Goal: Task Accomplishment & Management: Use online tool/utility

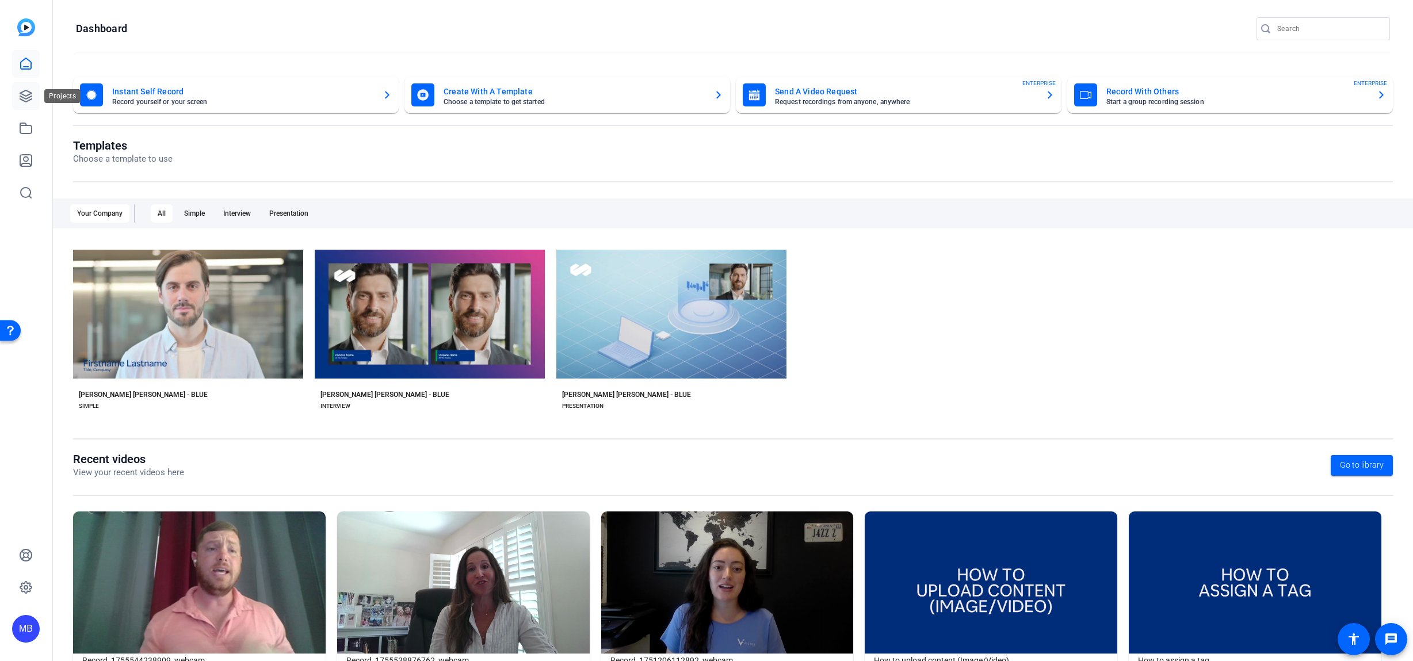
click at [26, 101] on icon at bounding box center [26, 96] width 12 height 12
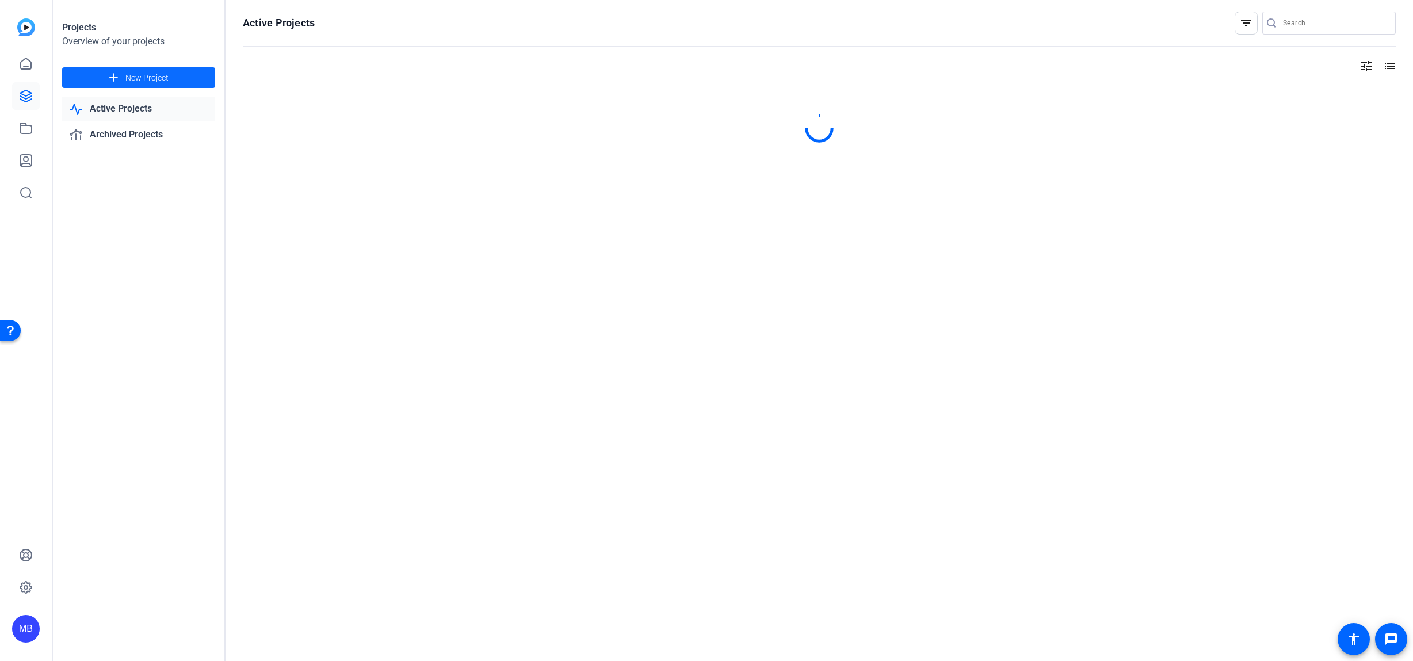
click at [147, 79] on span "New Project" at bounding box center [146, 78] width 43 height 12
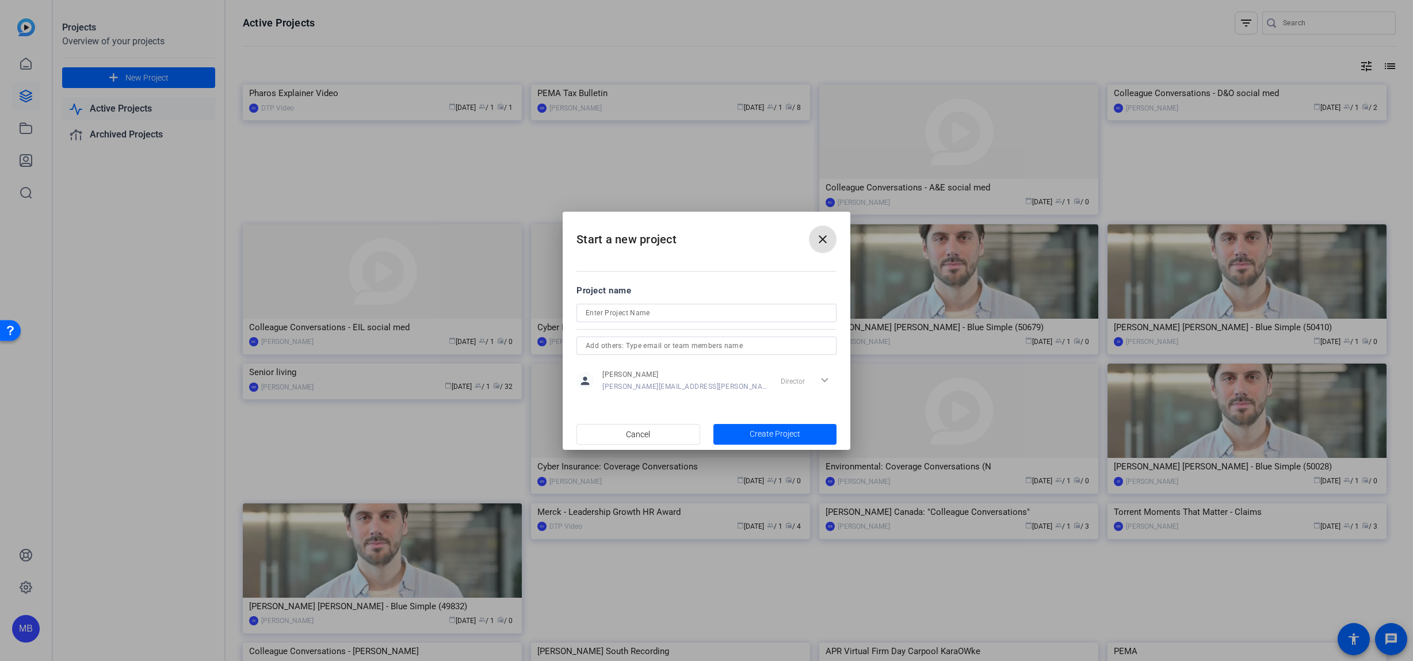
click at [623, 313] on input at bounding box center [707, 313] width 242 height 14
type input "Workday Rising"
click at [736, 432] on span "button" at bounding box center [775, 435] width 124 height 28
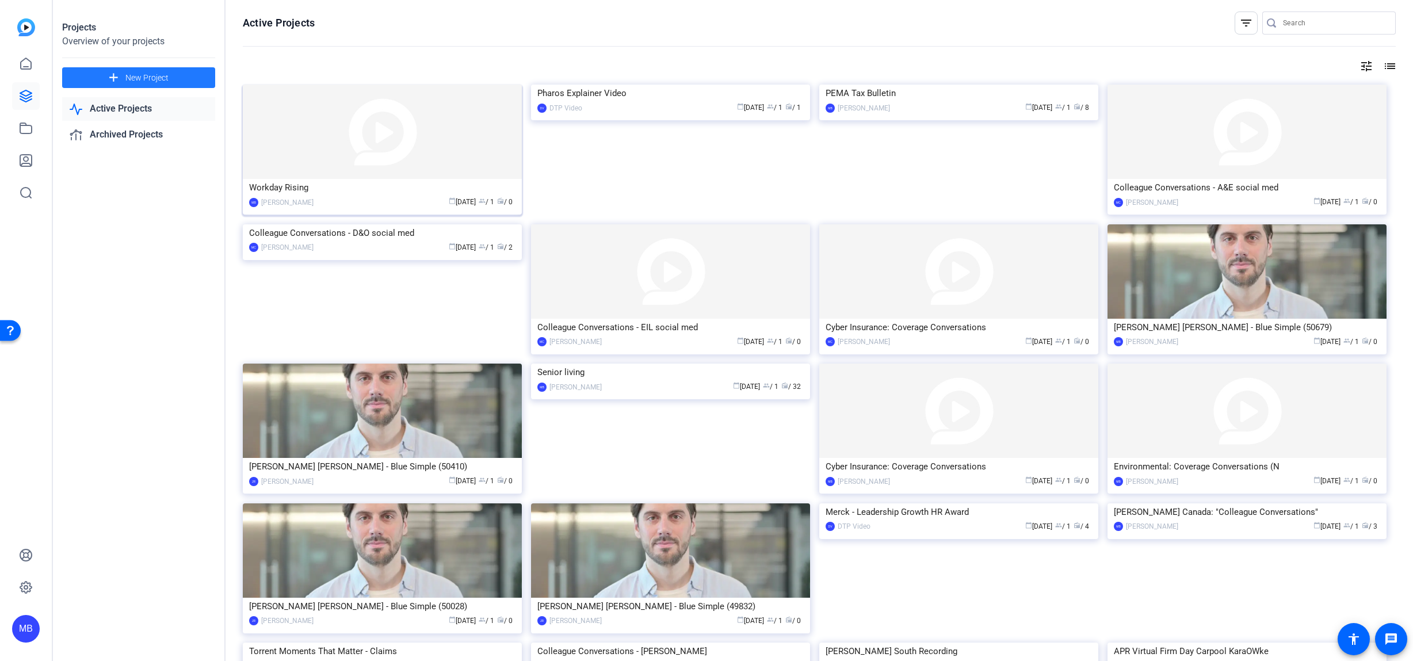
click at [404, 147] on img at bounding box center [382, 132] width 279 height 94
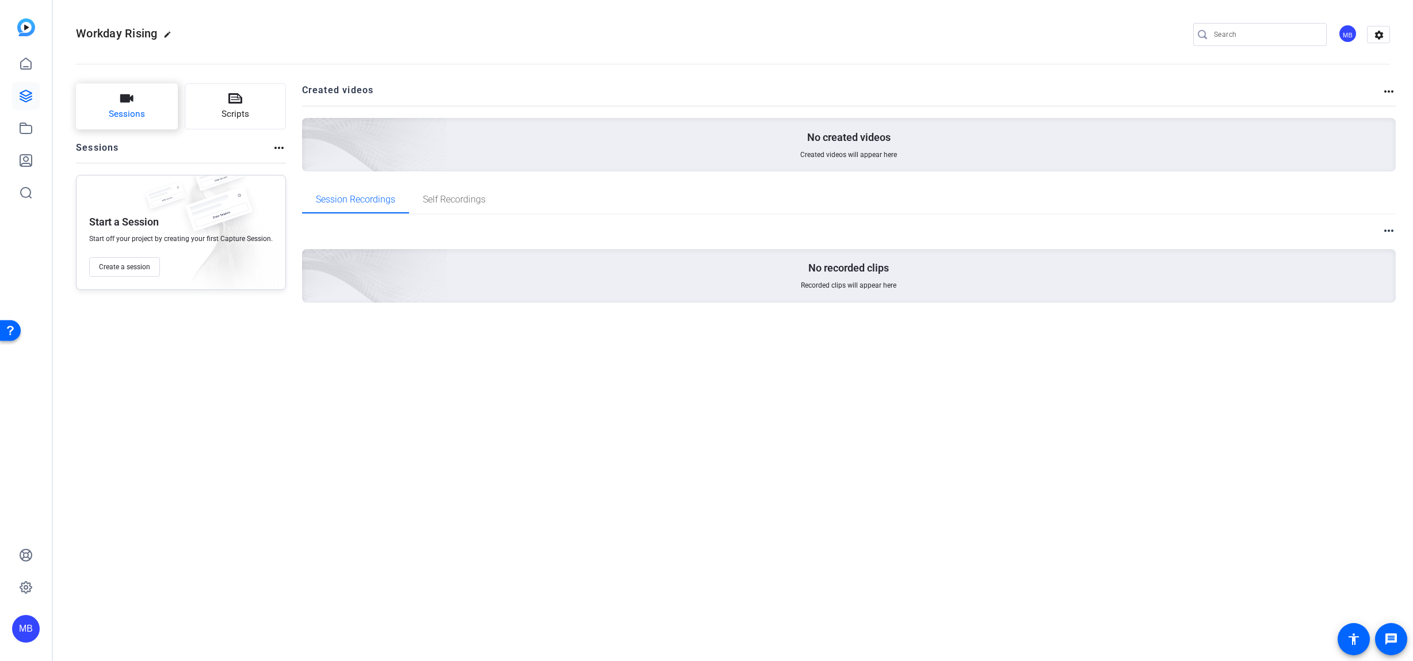
click at [137, 112] on span "Sessions" at bounding box center [127, 114] width 36 height 13
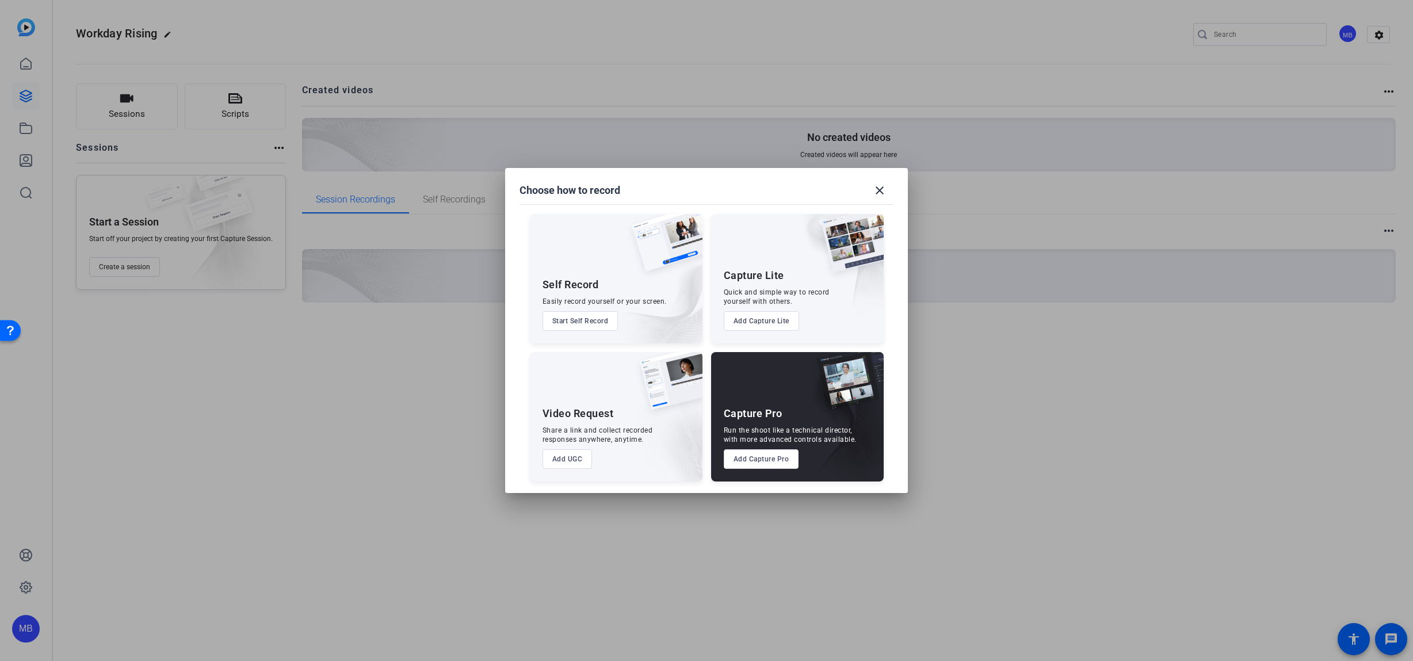
click at [576, 461] on button "Add UGC" at bounding box center [567, 459] width 50 height 20
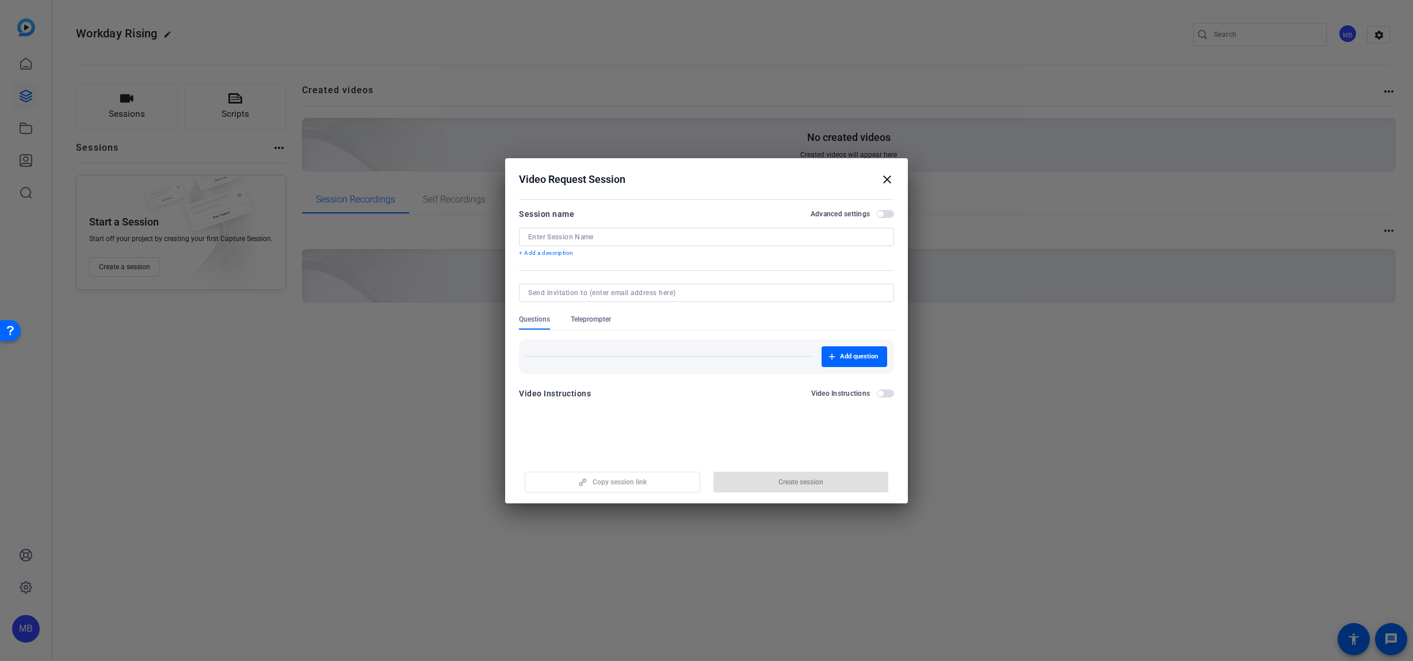
click at [614, 235] on input at bounding box center [706, 236] width 357 height 9
type input "matthew"
type input "[PERSON_NAME]-Record Test"
click at [778, 480] on span "Create session" at bounding box center [800, 481] width 45 height 9
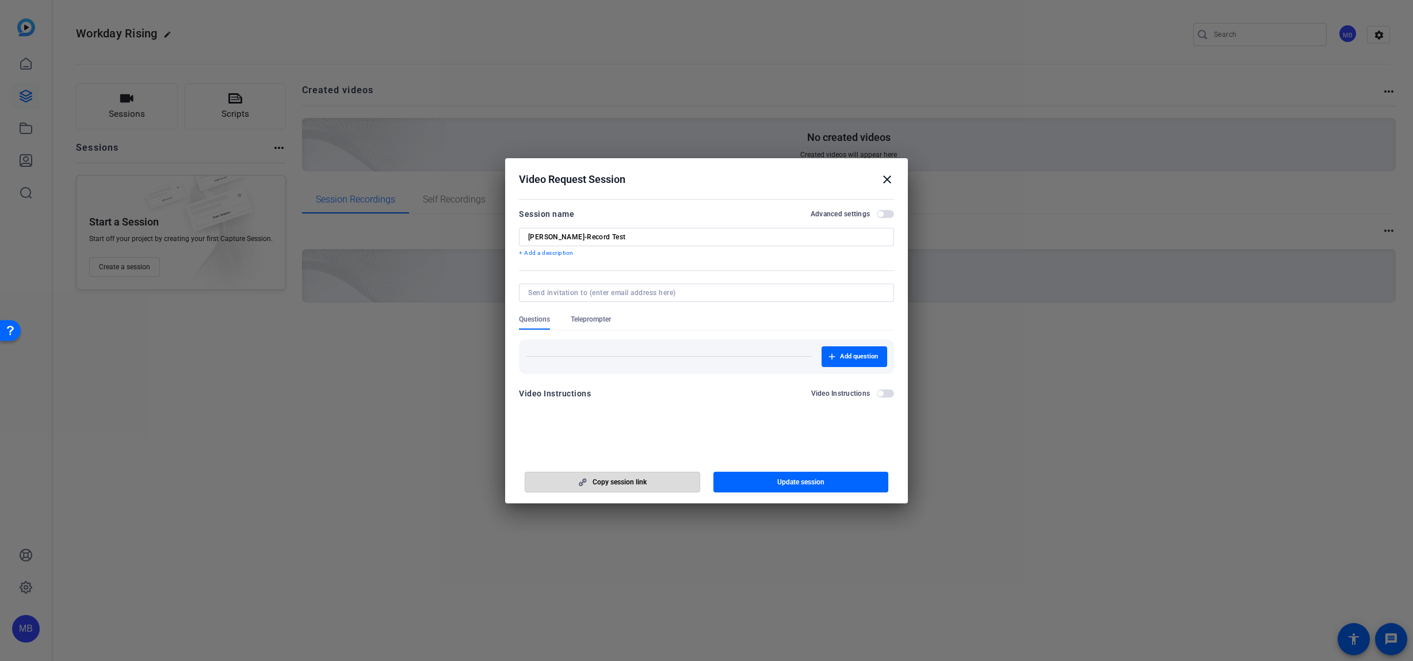
click at [645, 486] on span "Copy session link" at bounding box center [620, 481] width 54 height 9
click at [842, 358] on span "Add question" at bounding box center [859, 356] width 38 height 9
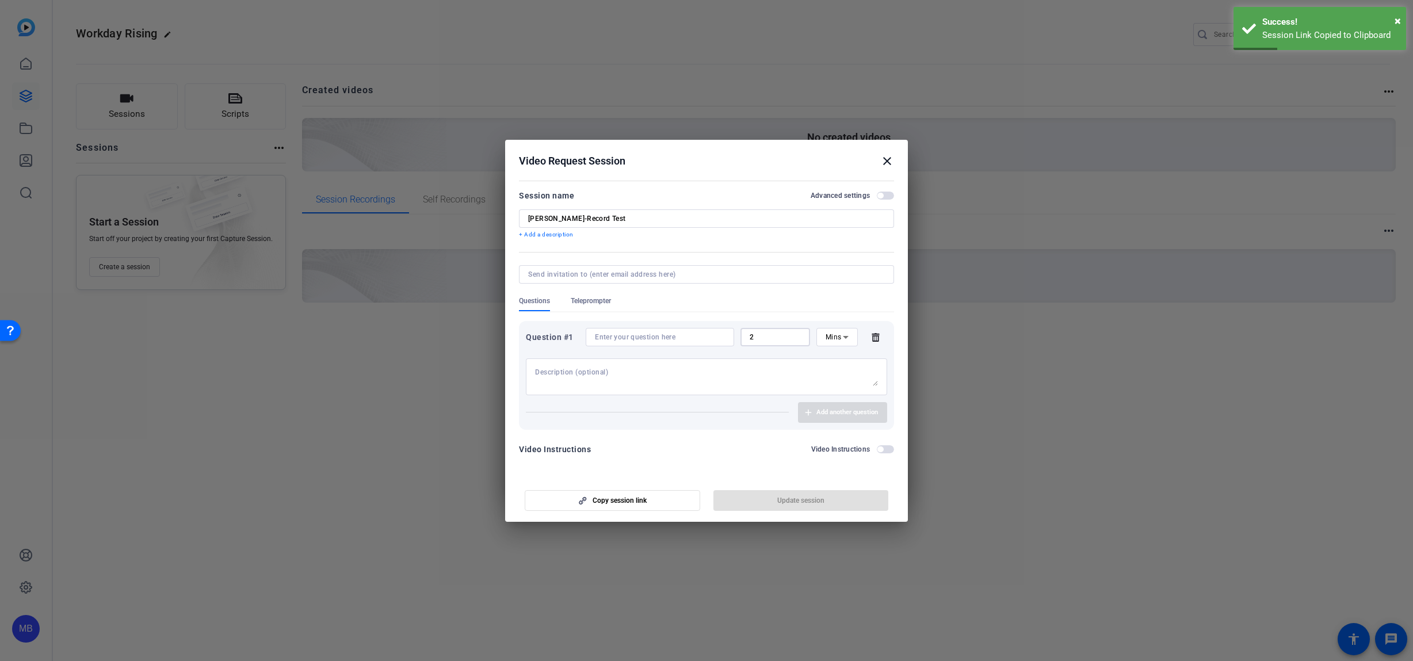
drag, startPoint x: 761, startPoint y: 338, endPoint x: 702, endPoint y: 335, distance: 58.7
click at [702, 335] on div "Question #1 2 Mins" at bounding box center [706, 337] width 361 height 18
type input "3"
click at [670, 339] on input at bounding box center [660, 337] width 130 height 9
click at [702, 388] on div at bounding box center [706, 376] width 343 height 37
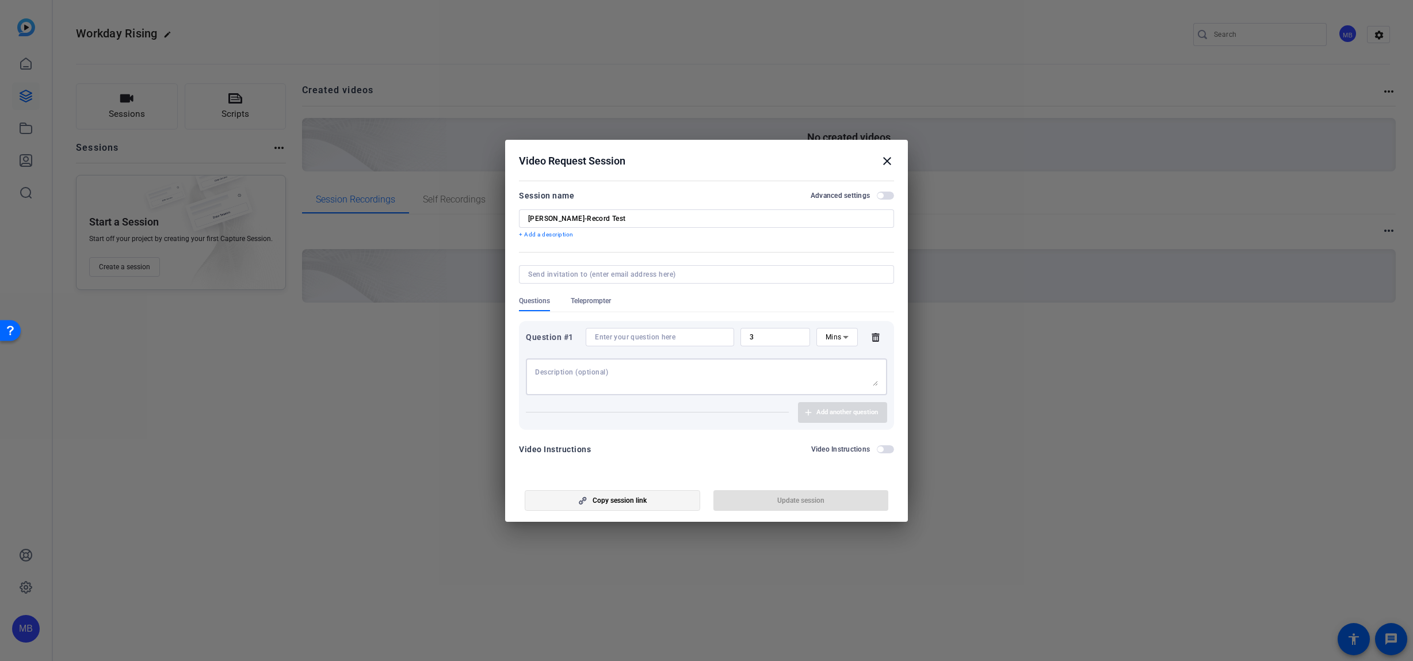
click at [660, 501] on span "button" at bounding box center [612, 501] width 174 height 28
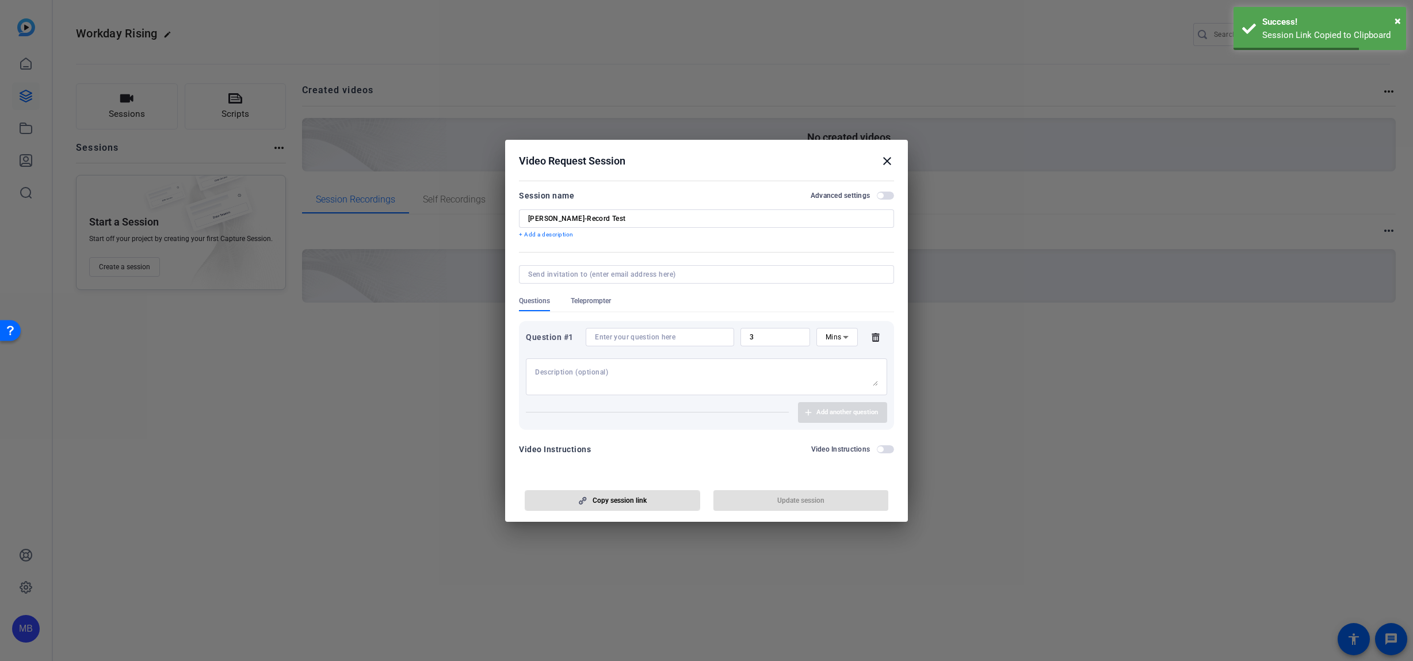
click at [885, 159] on mat-icon "close" at bounding box center [887, 161] width 14 height 14
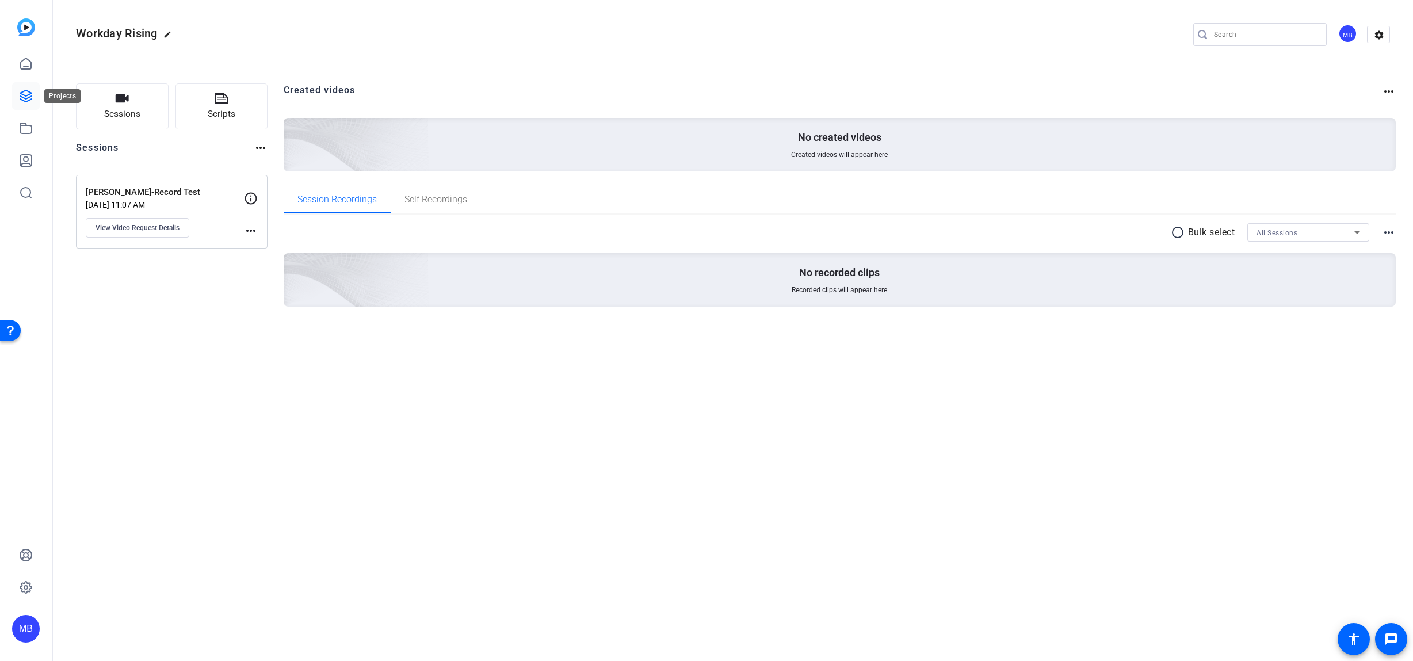
click at [25, 98] on icon at bounding box center [26, 96] width 12 height 12
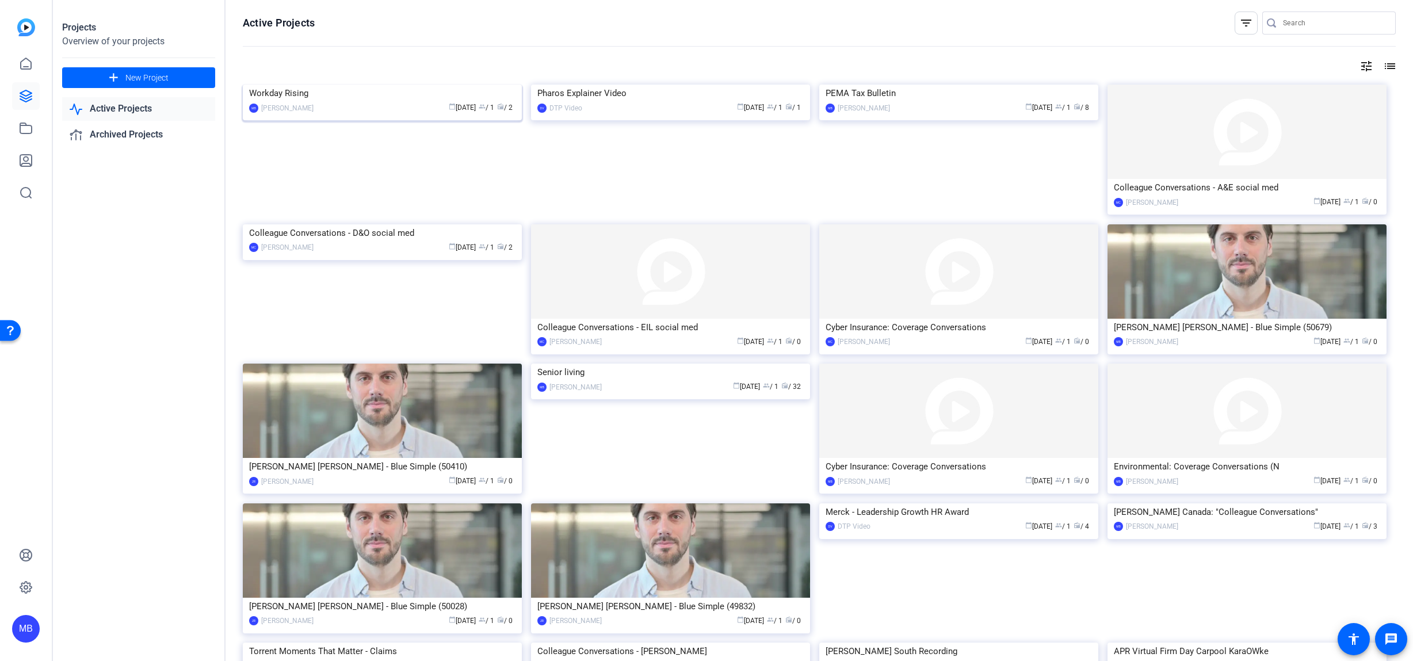
click at [407, 85] on img at bounding box center [382, 85] width 279 height 0
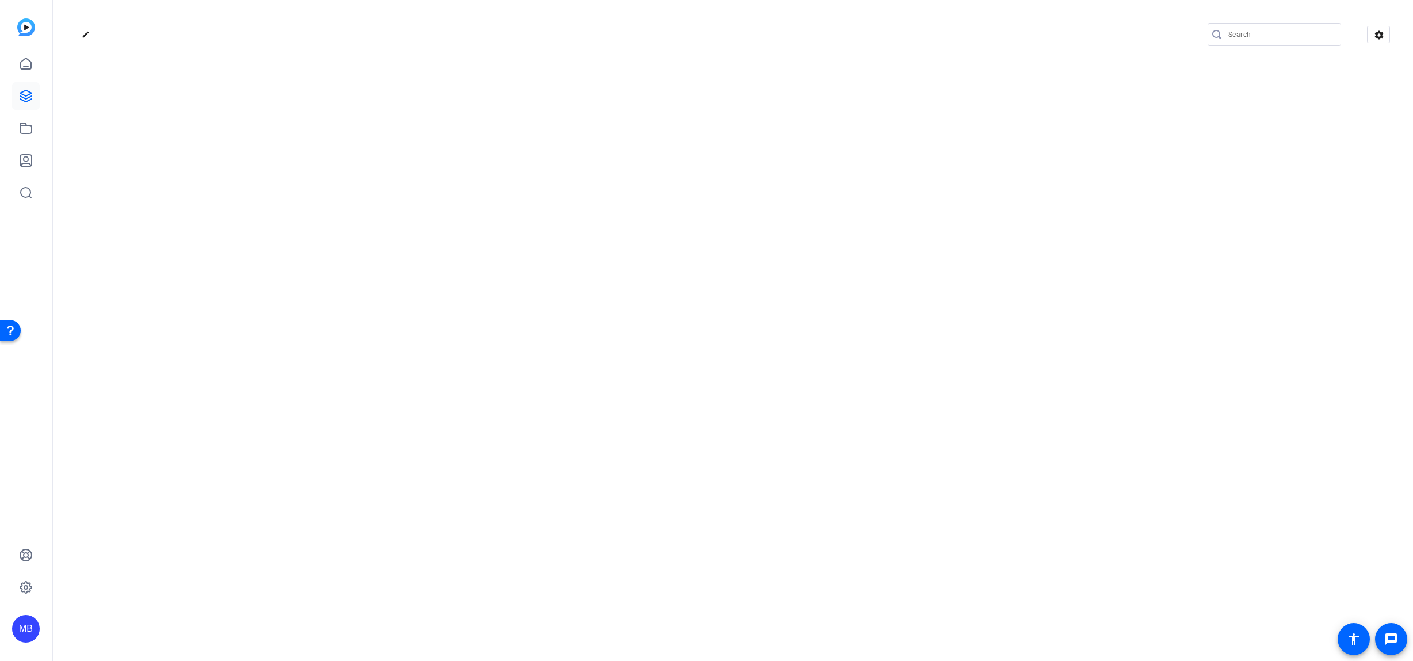
click at [407, 148] on div "edit settings" at bounding box center [733, 330] width 1360 height 661
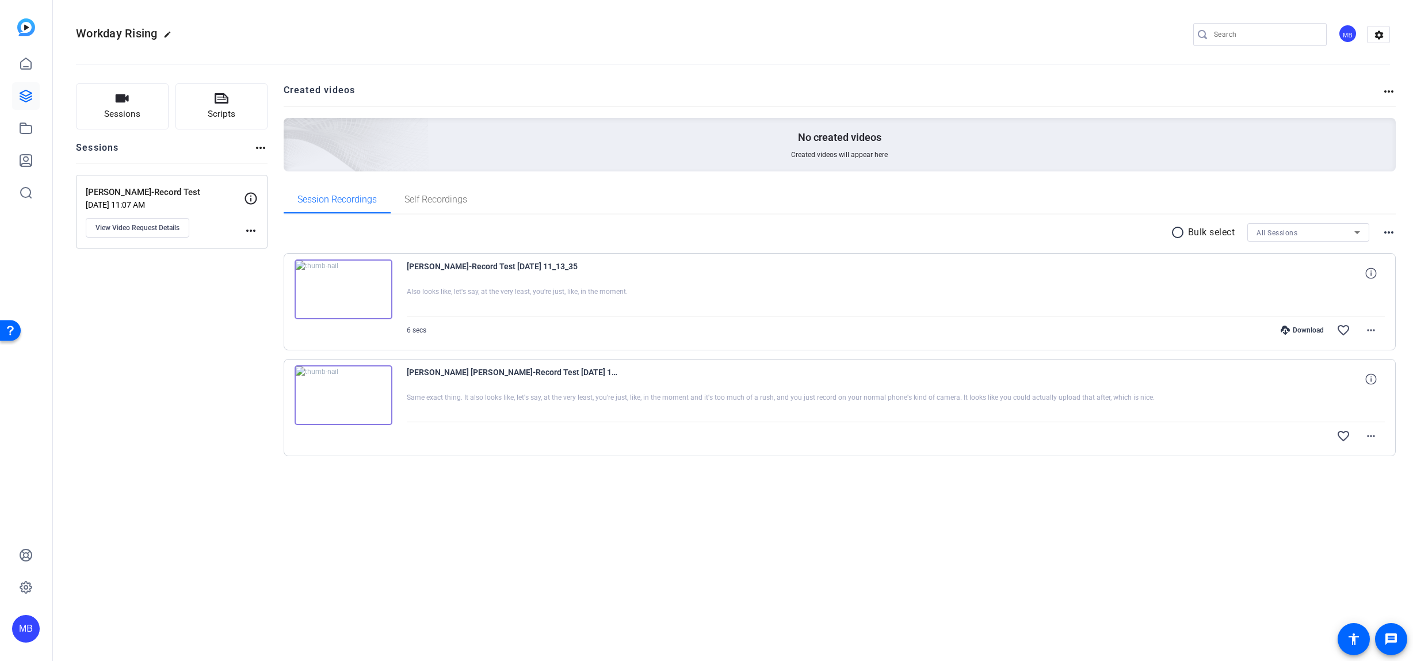
click at [748, 494] on div "Sessions Scripts Sessions more_horiz Richard Self-Record Test Sep 12, 2025 @ 11…" at bounding box center [733, 288] width 1360 height 438
click at [435, 270] on span "[PERSON_NAME]-Record Test [DATE] 11_13_35" at bounding box center [513, 273] width 213 height 28
click at [357, 286] on img at bounding box center [344, 289] width 98 height 60
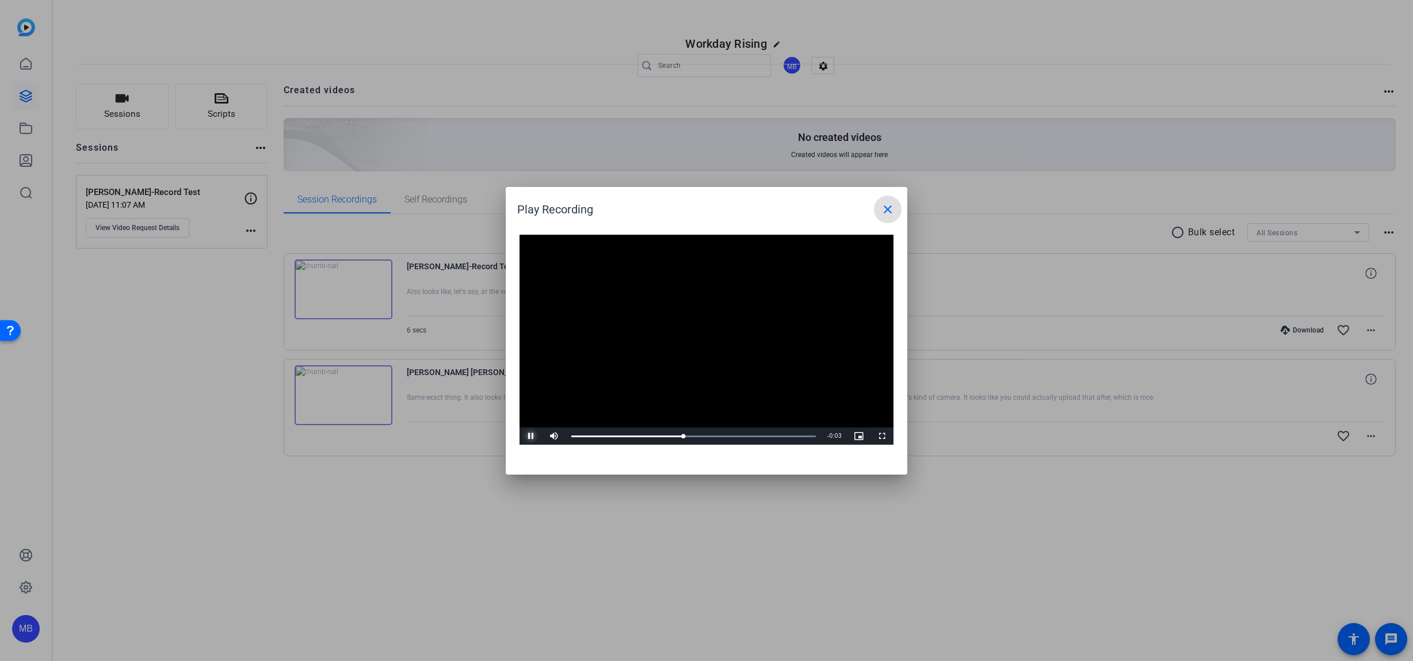
click at [527, 436] on span "Video Player" at bounding box center [530, 436] width 23 height 0
click at [889, 202] on mat-icon "close" at bounding box center [888, 209] width 14 height 14
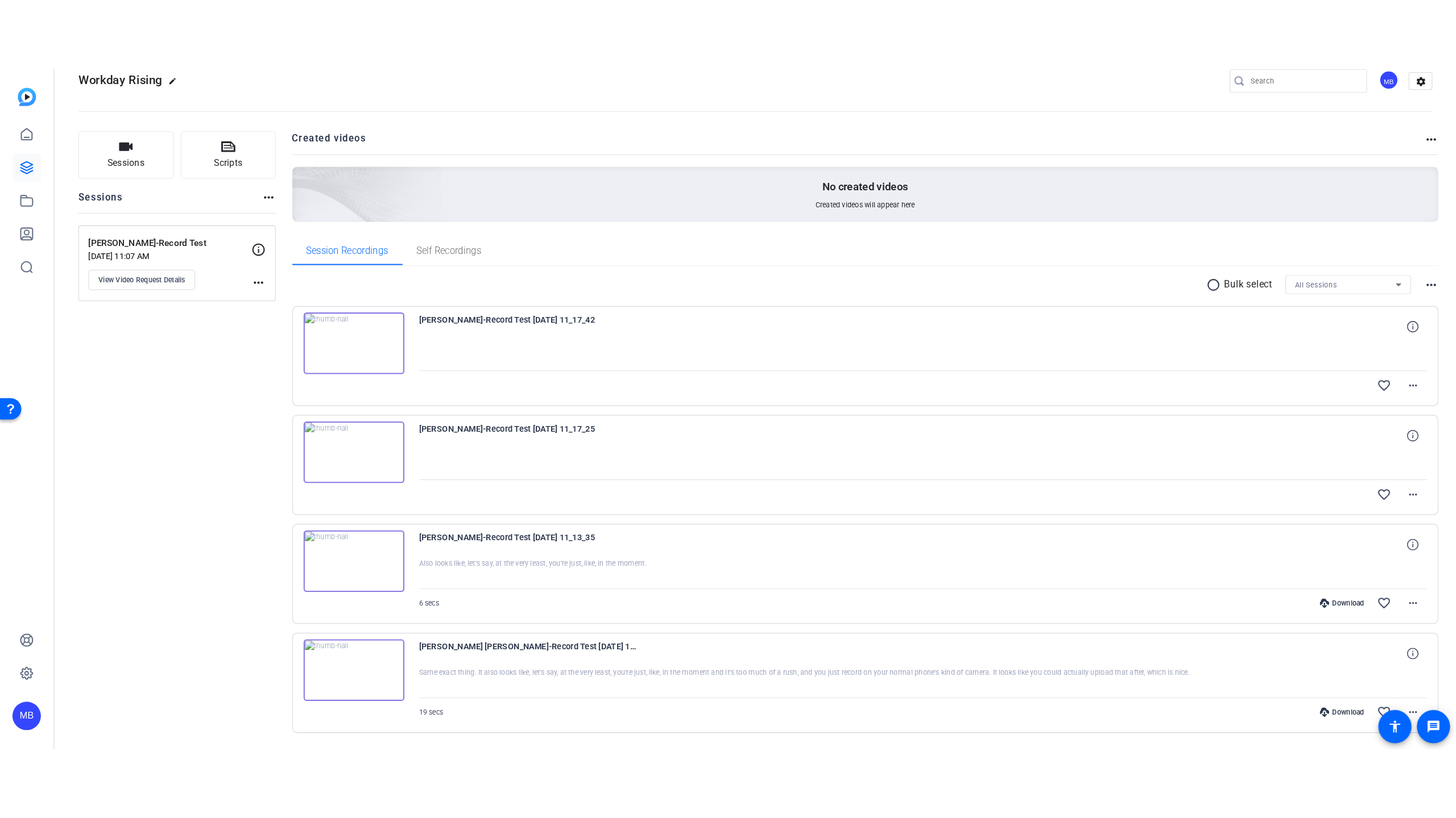
scroll to position [30, 0]
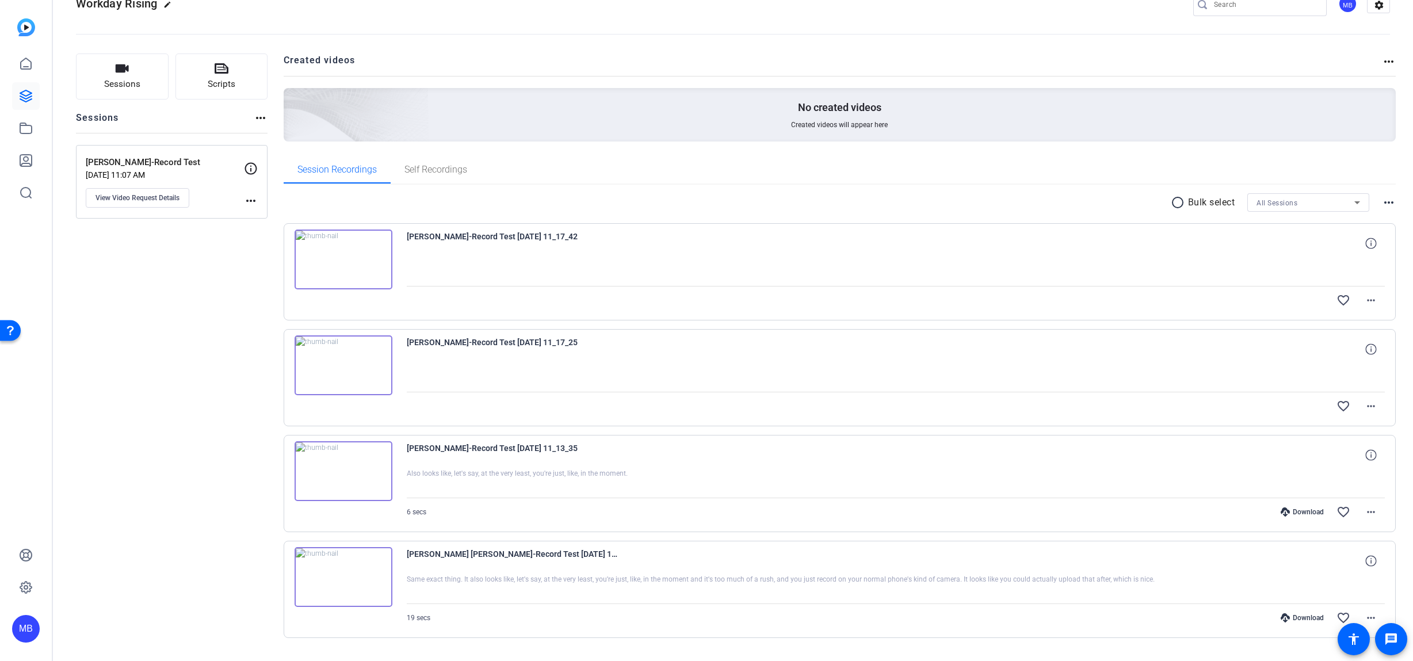
click at [339, 260] on img at bounding box center [344, 260] width 98 height 60
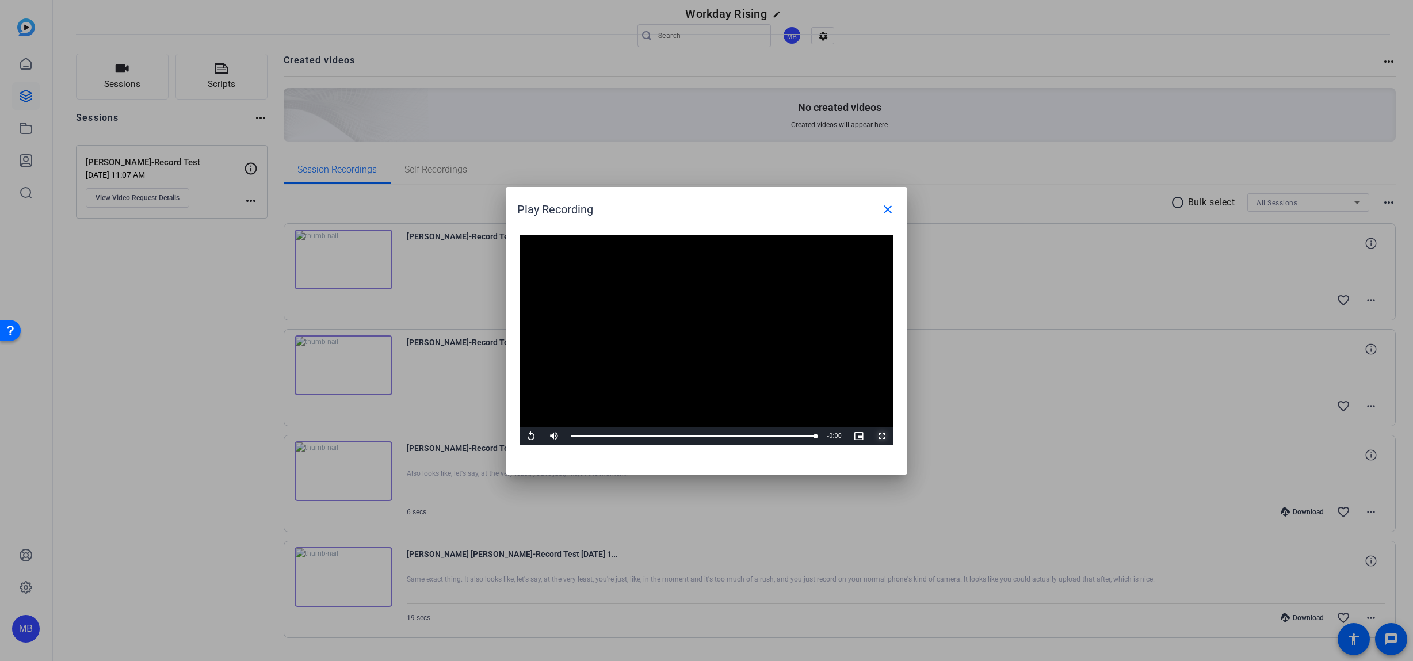
click at [884, 436] on span "Video Player" at bounding box center [881, 436] width 23 height 0
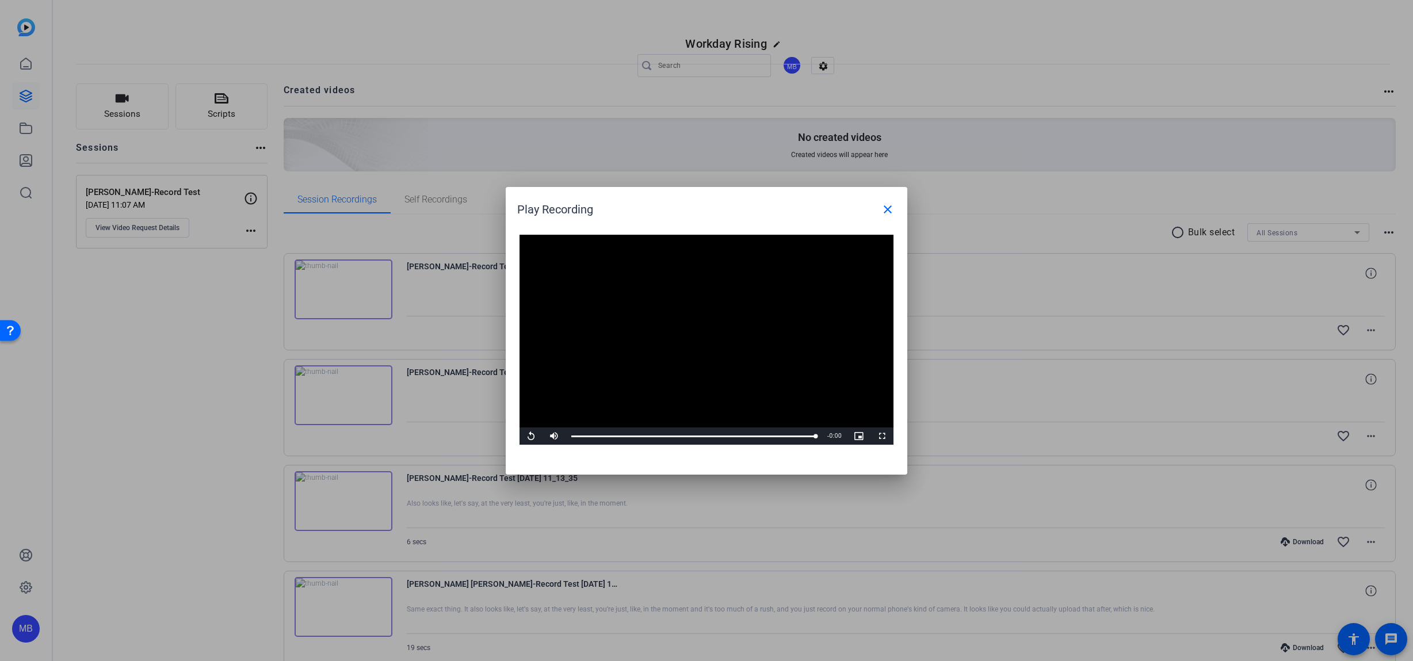
click at [452, 415] on div at bounding box center [706, 330] width 1413 height 661
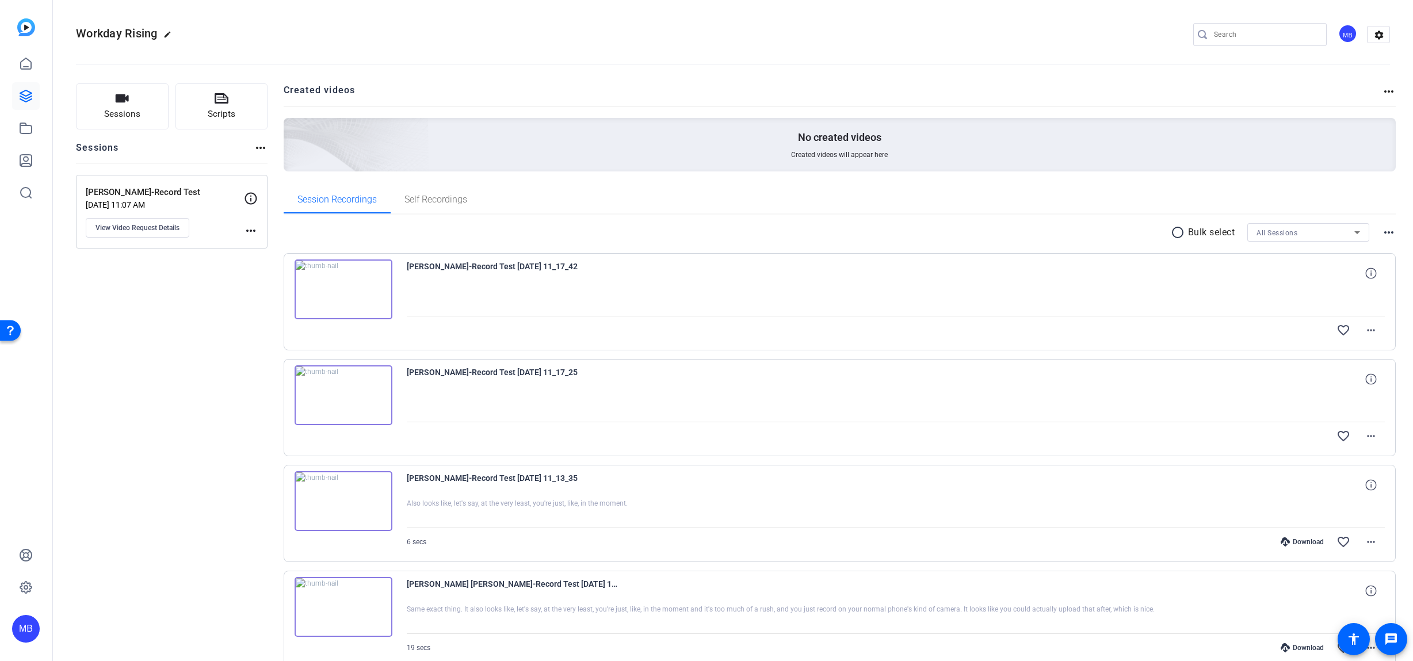
click at [371, 398] on img at bounding box center [344, 395] width 98 height 60
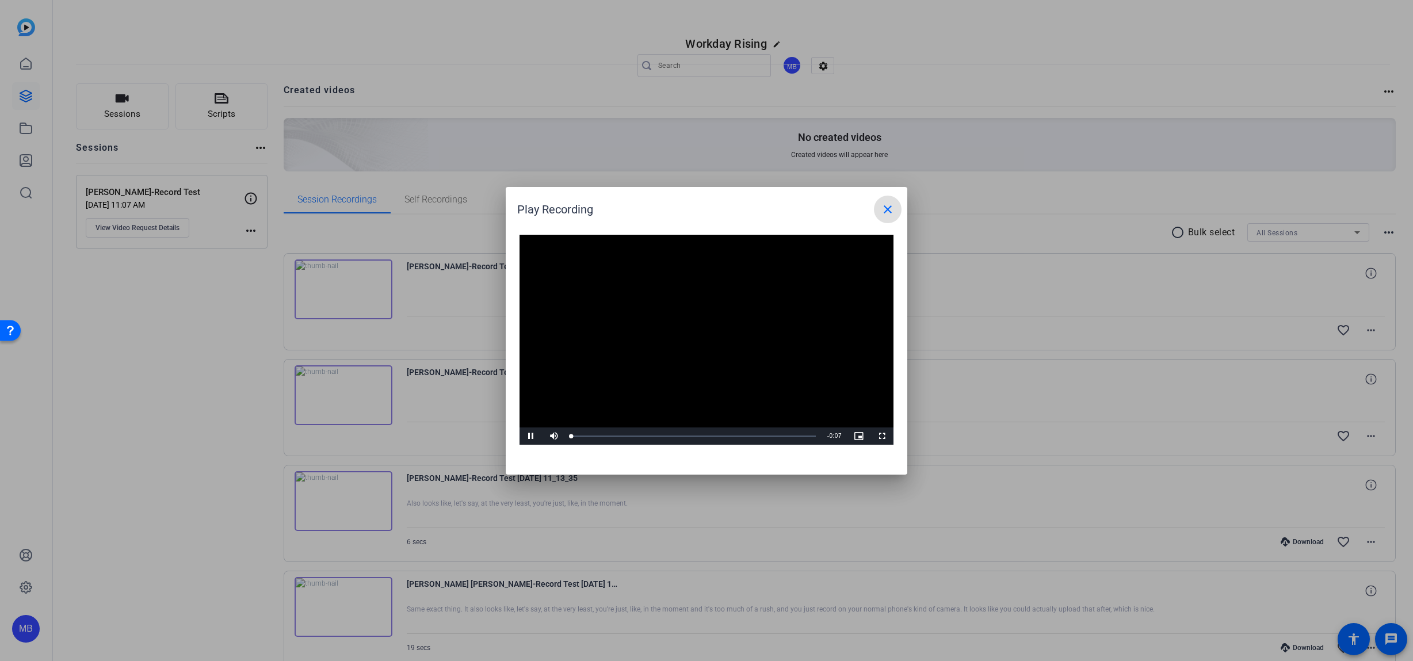
click at [743, 334] on video "Video Player" at bounding box center [706, 340] width 374 height 211
drag, startPoint x: 622, startPoint y: 436, endPoint x: 759, endPoint y: 437, distance: 137.5
click at [759, 437] on div "0:05" at bounding box center [759, 436] width 1 height 3
drag, startPoint x: 761, startPoint y: 433, endPoint x: 571, endPoint y: 430, distance: 189.9
click at [571, 430] on div "Loaded : 100.00% 0:00 0:00" at bounding box center [694, 435] width 256 height 17
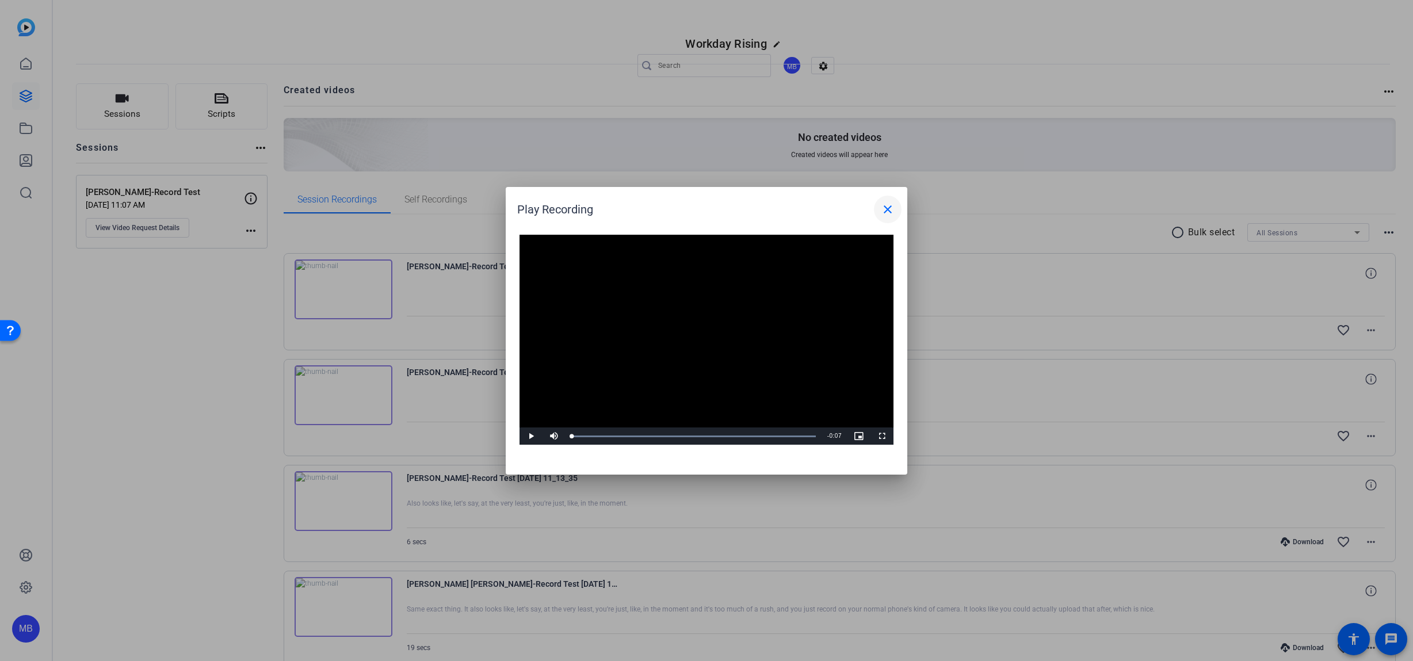
click at [895, 201] on span at bounding box center [888, 210] width 28 height 28
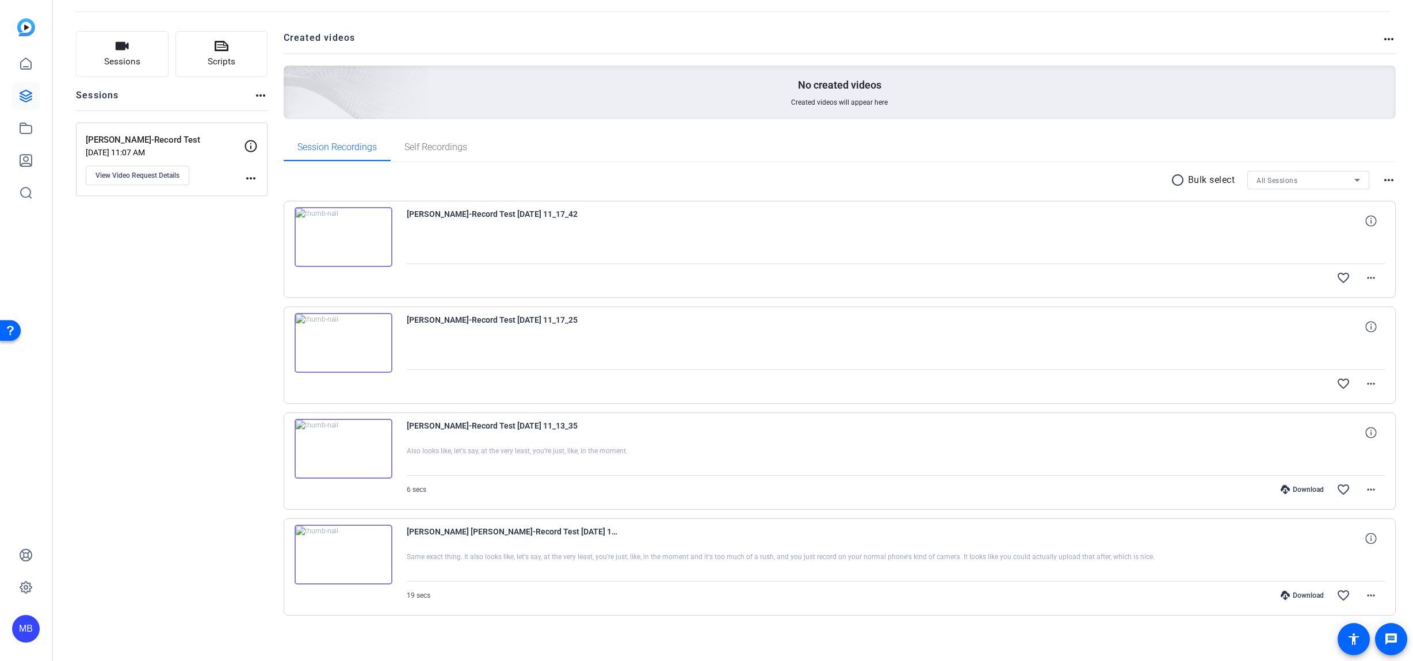
scroll to position [58, 0]
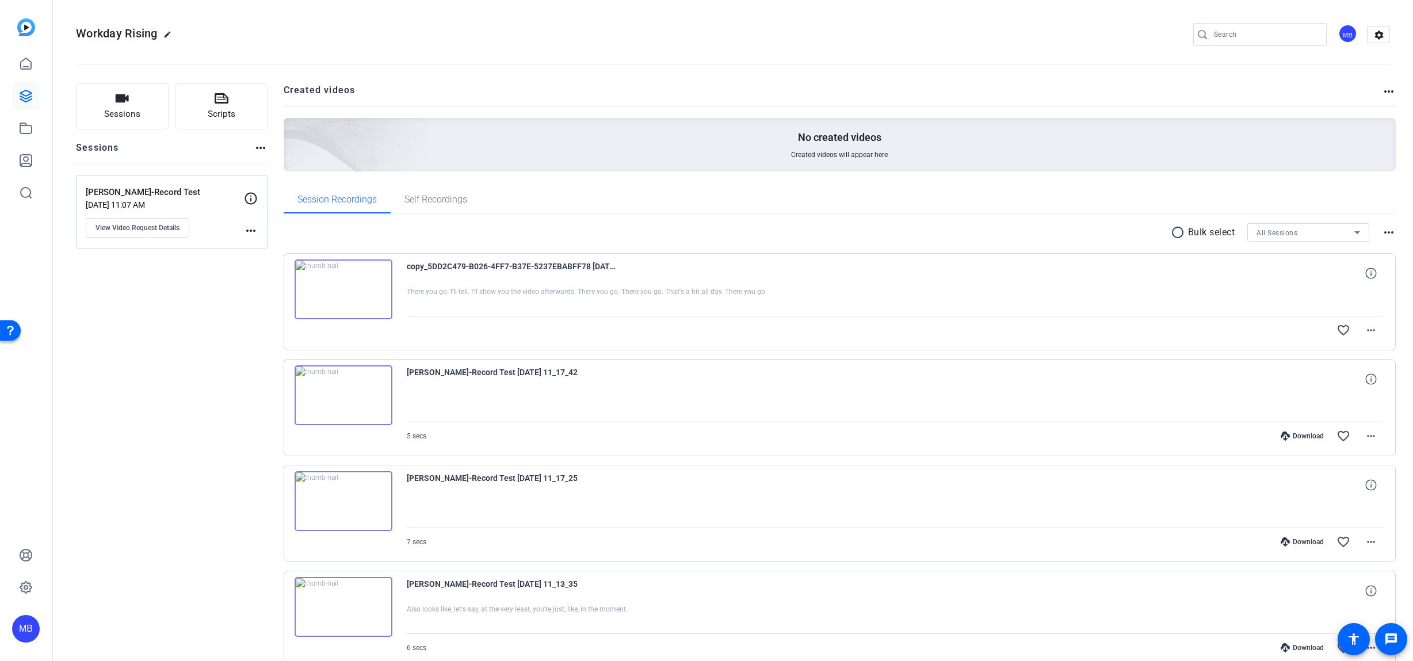
click at [347, 321] on div "copy_5DD2C479-B026-4FF7-B37E-5237EBABFF78 [DATE] 11_21_56 There you go. I'll te…" at bounding box center [840, 301] width 1113 height 97
click at [343, 286] on img at bounding box center [344, 289] width 98 height 60
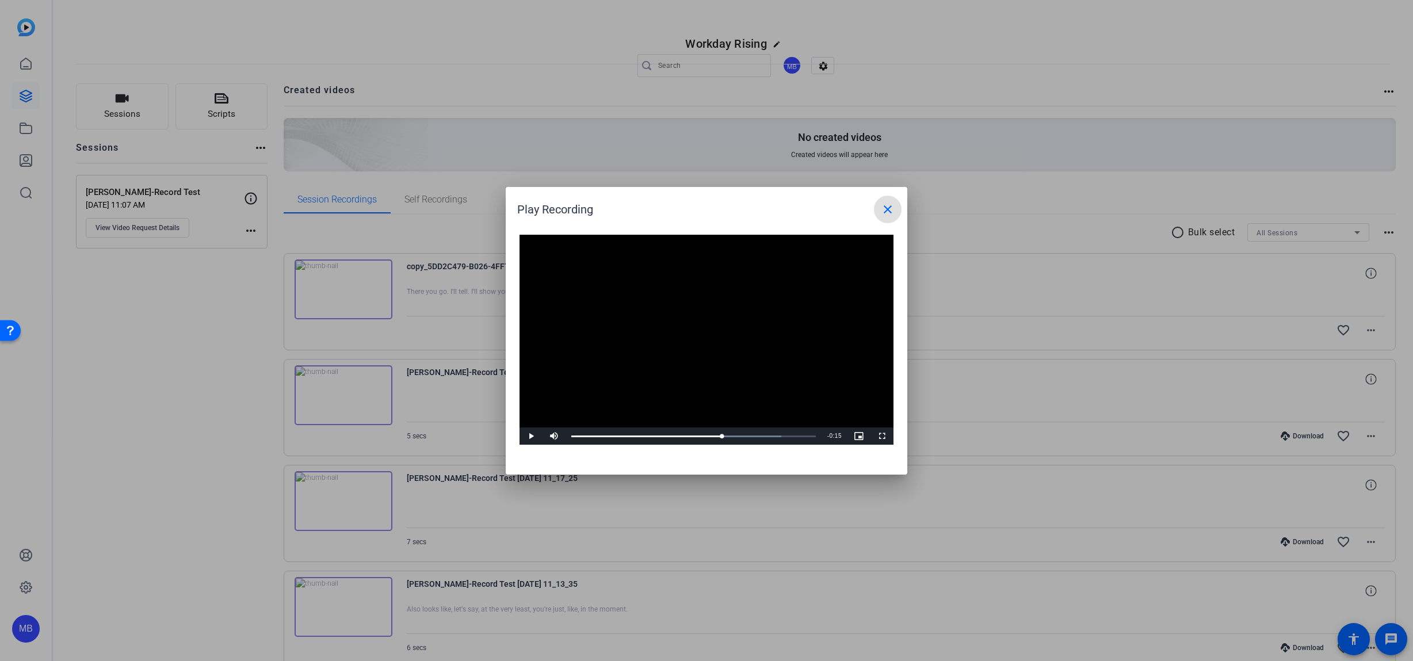
drag, startPoint x: 659, startPoint y: 432, endPoint x: 722, endPoint y: 425, distance: 63.1
click at [722, 425] on div "Video Player is loading. Play Video Play Mute Current Time 0:25 / Duration 0:40…" at bounding box center [706, 340] width 374 height 211
drag, startPoint x: 733, startPoint y: 434, endPoint x: 777, endPoint y: 452, distance: 47.0
click at [777, 452] on div "Video Player is loading. Play Video Play Mute Current Time 0:34 / Duration 0:40…" at bounding box center [707, 348] width 402 height 251
click at [759, 357] on video "Video Player" at bounding box center [706, 340] width 374 height 211
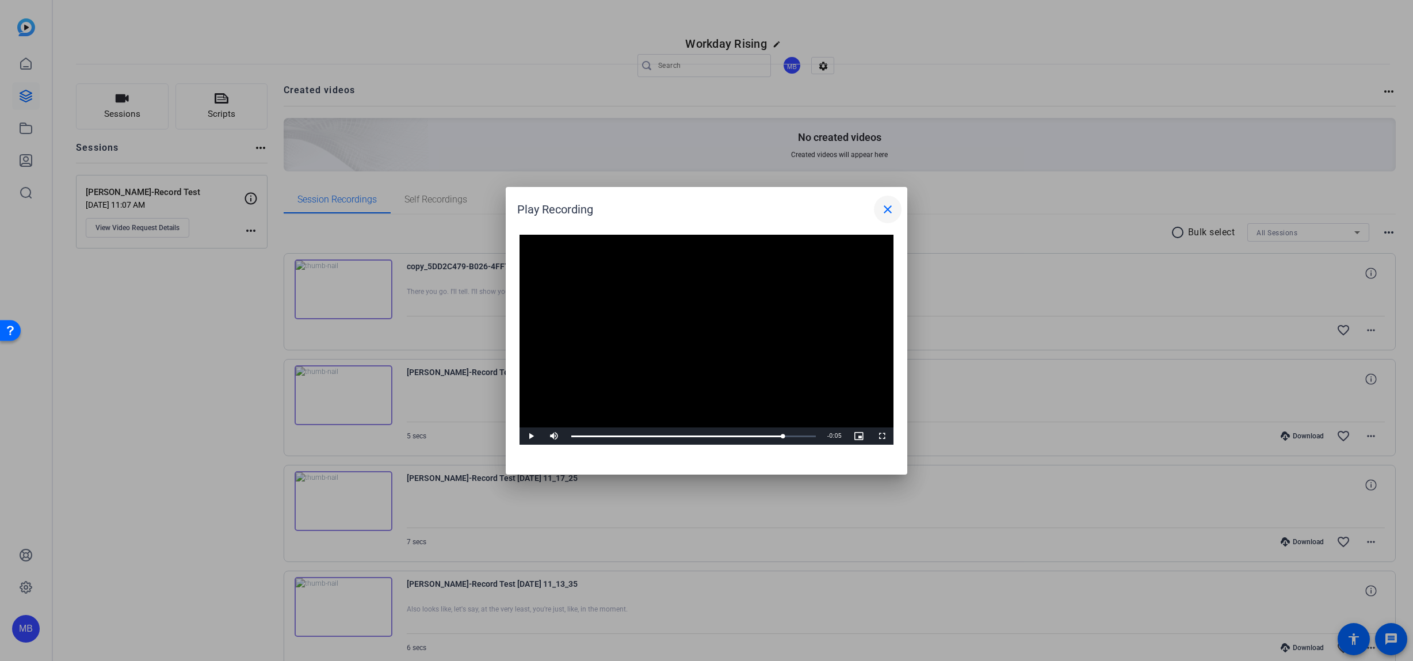
click at [887, 209] on mat-icon "close" at bounding box center [888, 209] width 14 height 14
